Goal: Information Seeking & Learning: Learn about a topic

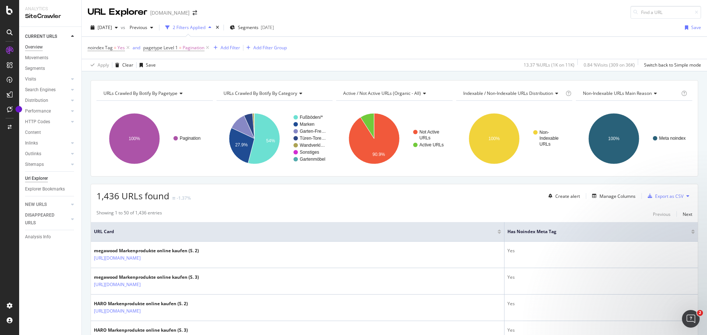
click at [37, 46] on div "Overview" at bounding box center [34, 47] width 18 height 8
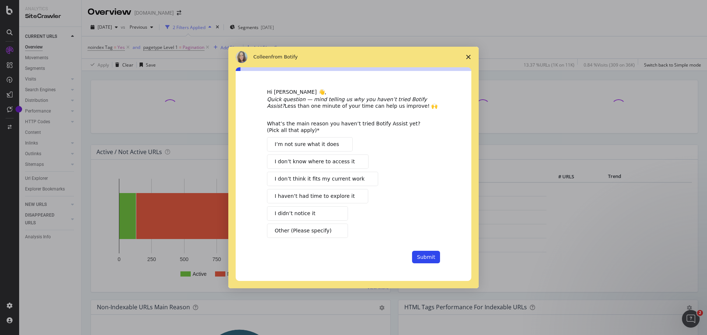
click at [468, 57] on polygon "Close survey" at bounding box center [468, 57] width 4 height 4
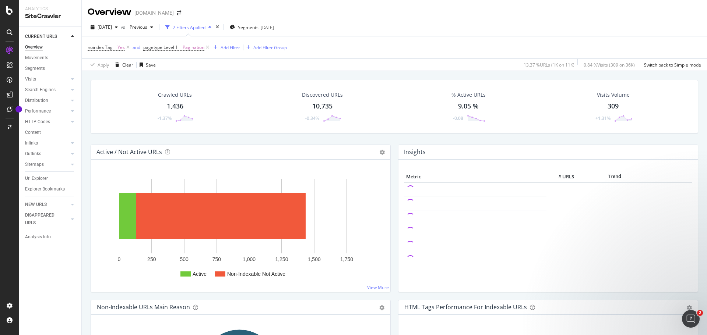
click at [461, 96] on div "% Active URLs" at bounding box center [468, 94] width 34 height 7
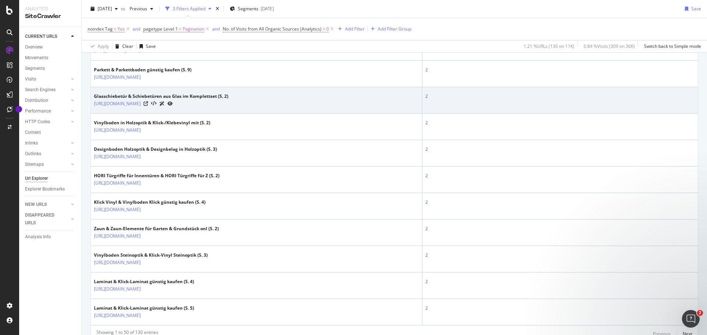
scroll to position [1274, 0]
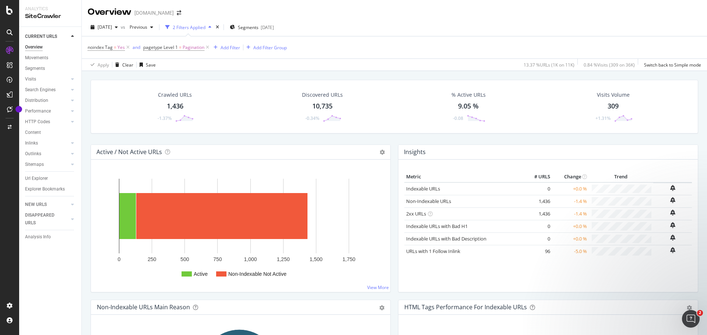
click at [36, 46] on div "Overview" at bounding box center [34, 47] width 18 height 8
click at [460, 93] on div "% Active URLs" at bounding box center [468, 94] width 34 height 7
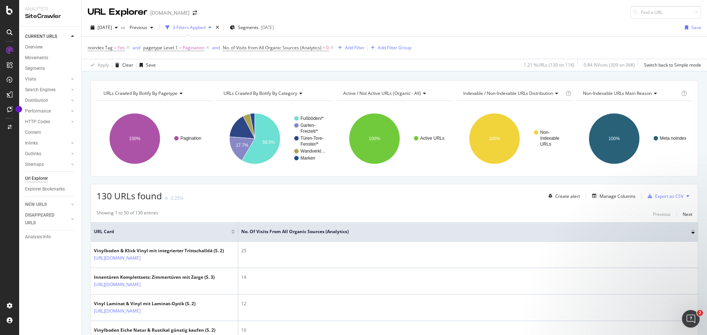
scroll to position [37, 0]
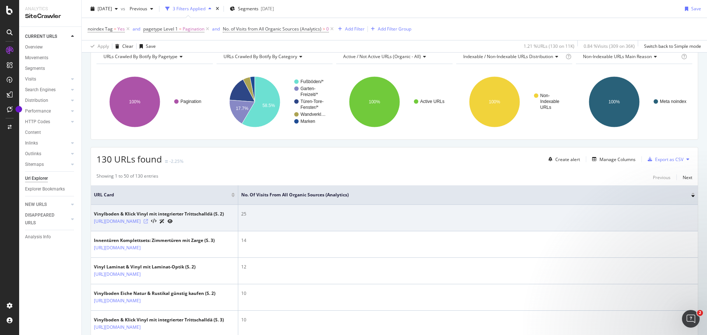
click at [148, 223] on icon at bounding box center [146, 221] width 4 height 4
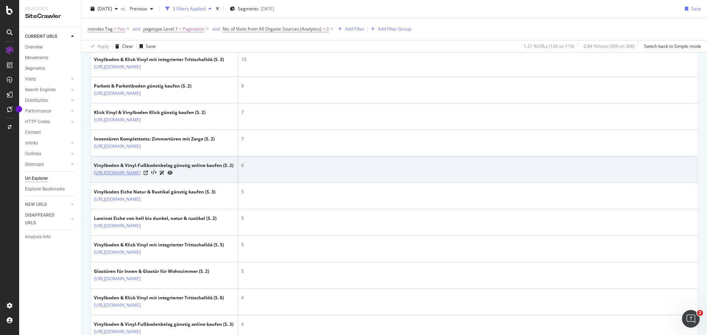
scroll to position [331, 0]
